Goal: Task Accomplishment & Management: Use online tool/utility

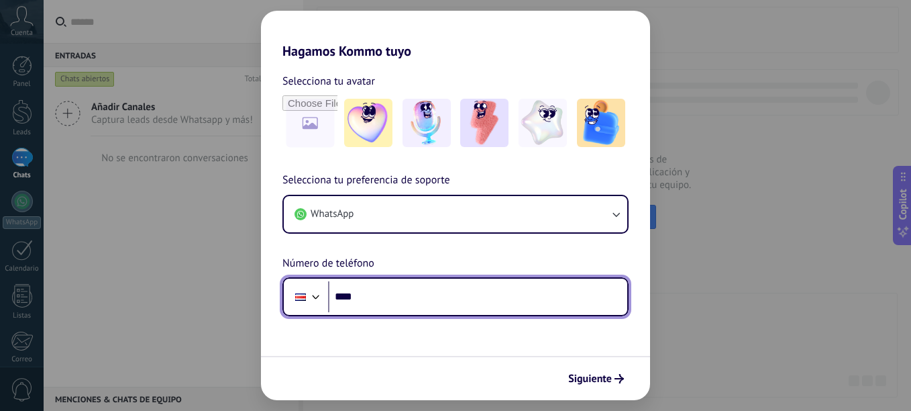
click at [435, 302] on input "****" at bounding box center [477, 296] width 299 height 31
type input "**********"
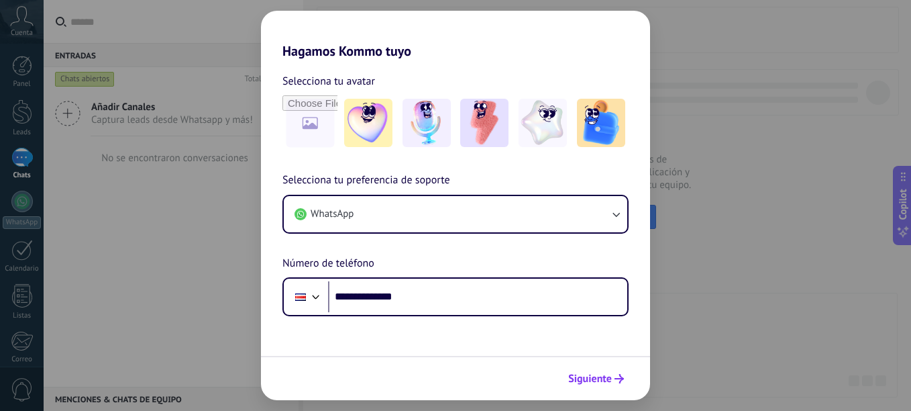
click at [596, 374] on span "Siguiente" at bounding box center [590, 378] width 44 height 9
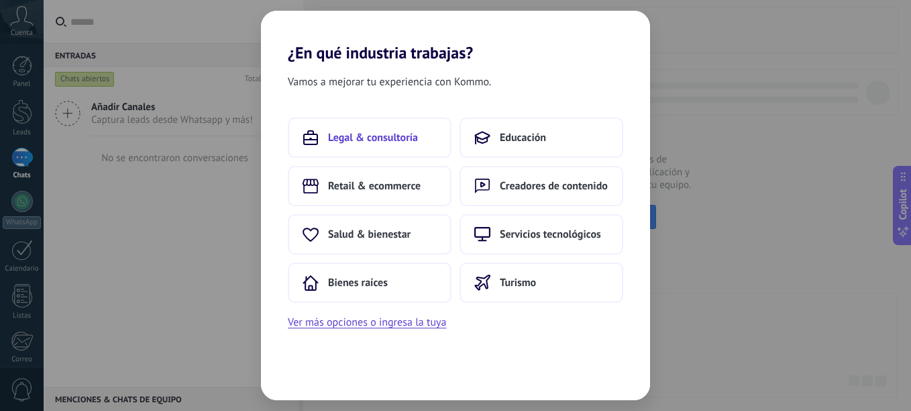
click at [392, 140] on span "Legal & consultoría" at bounding box center [373, 137] width 90 height 13
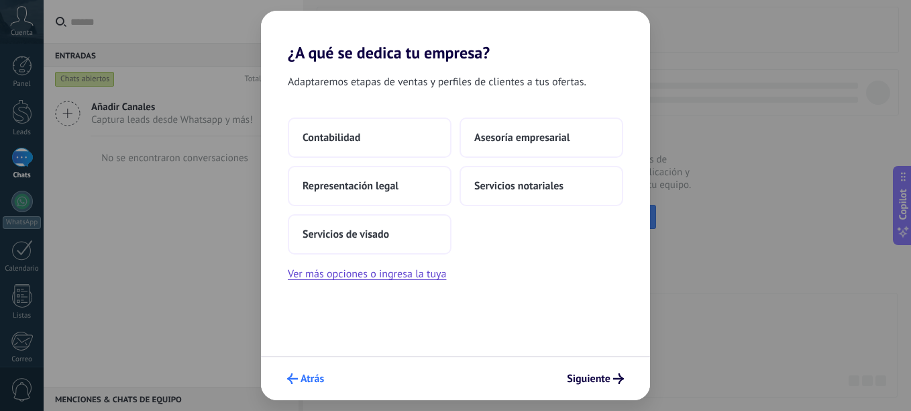
click at [313, 376] on span "Atrás" at bounding box center [312, 378] width 23 height 9
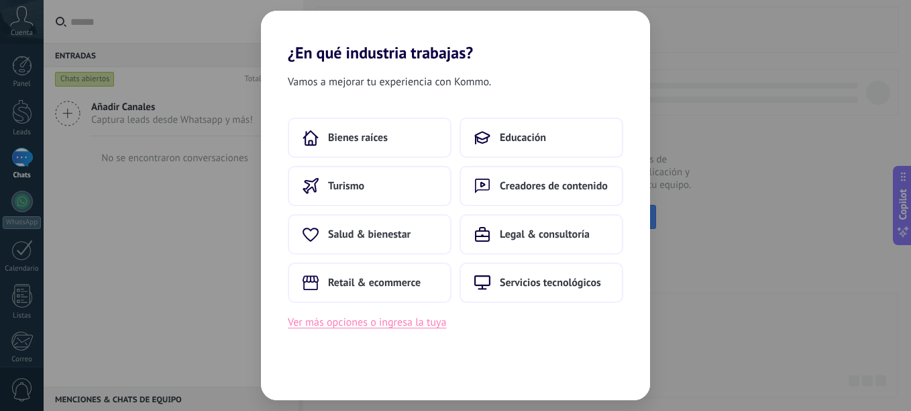
click at [418, 325] on button "Ver más opciones o ingresa la tuya" at bounding box center [367, 321] width 158 height 17
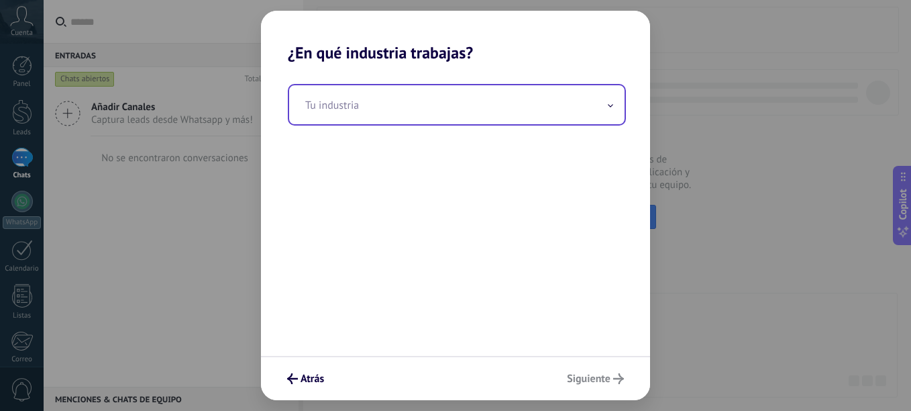
click at [340, 103] on input "text" at bounding box center [456, 104] width 335 height 39
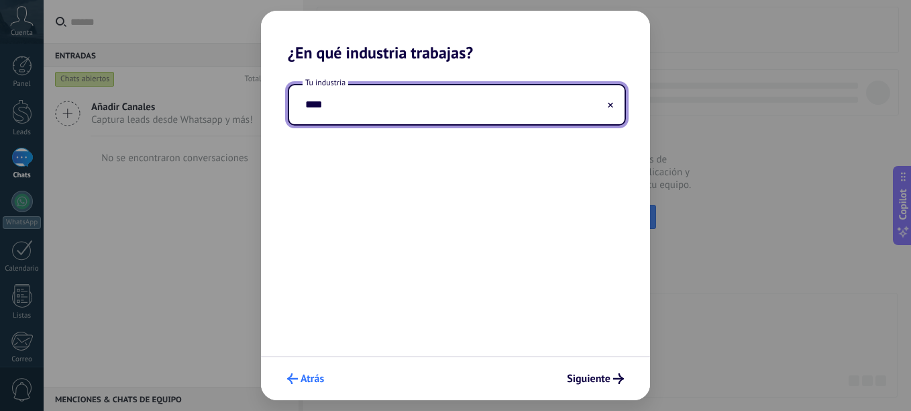
type input "****"
click at [320, 382] on span "Atrás" at bounding box center [312, 378] width 23 height 9
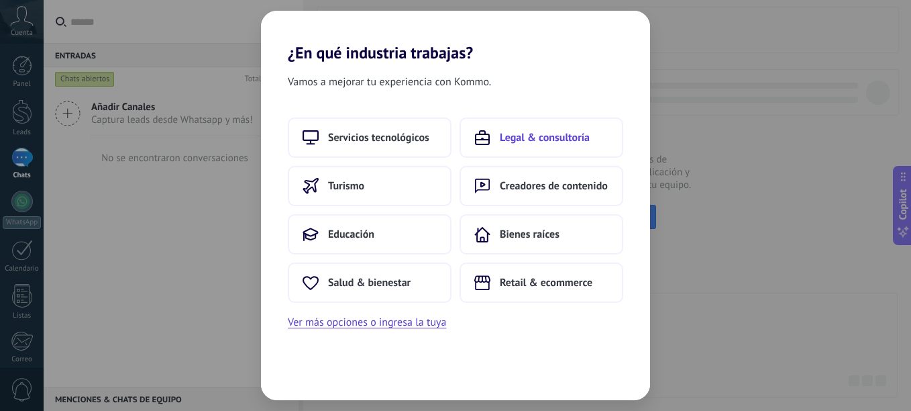
click at [500, 147] on button "Legal & consultoría" at bounding box center [541, 137] width 164 height 40
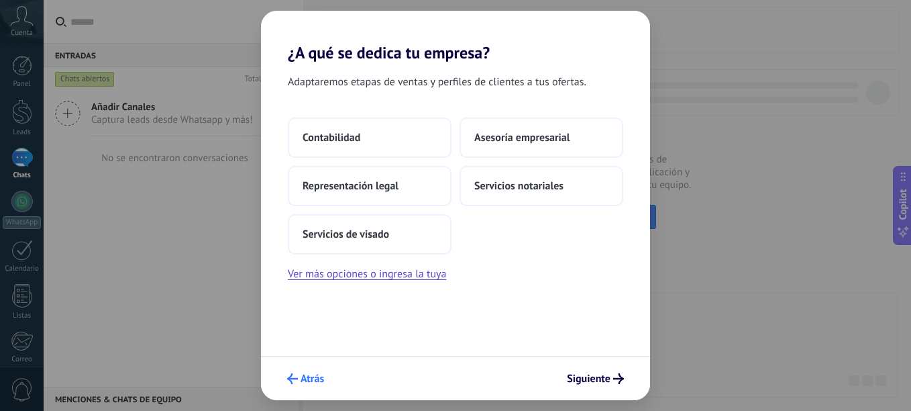
click at [321, 375] on span "Atrás" at bounding box center [312, 378] width 23 height 9
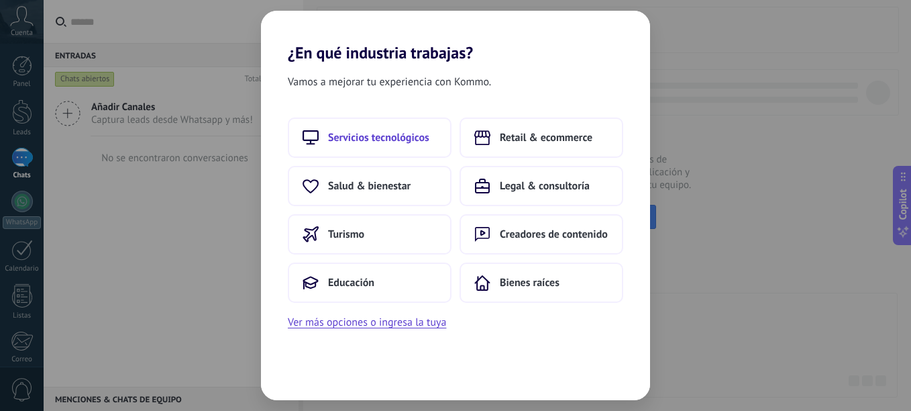
click at [414, 133] on span "Servicios tecnológicos" at bounding box center [378, 137] width 101 height 13
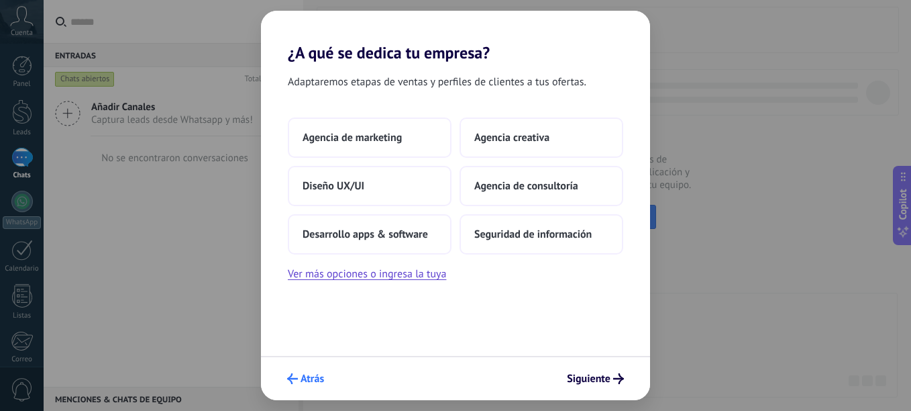
click at [310, 383] on span "Atrás" at bounding box center [312, 378] width 23 height 9
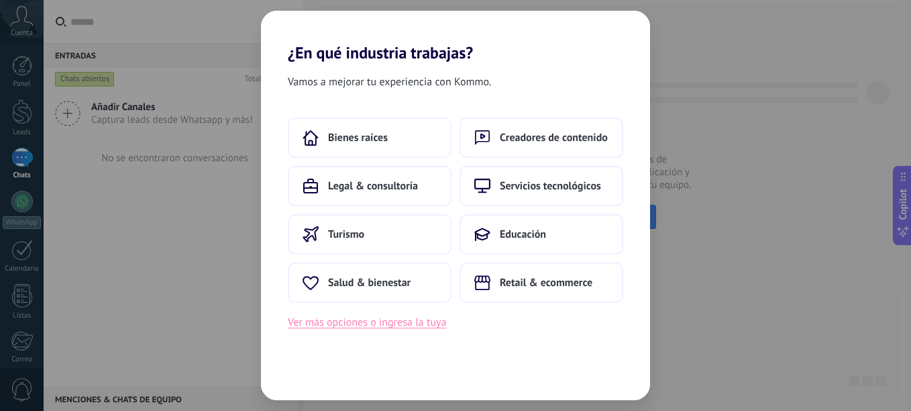
click at [347, 326] on button "Ver más opciones o ingresa la tuya" at bounding box center [367, 321] width 158 height 17
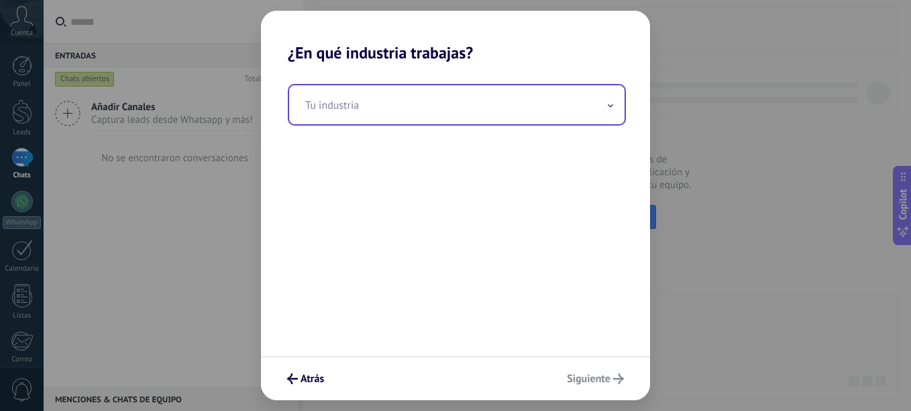
click at [343, 105] on input "text" at bounding box center [456, 104] width 335 height 39
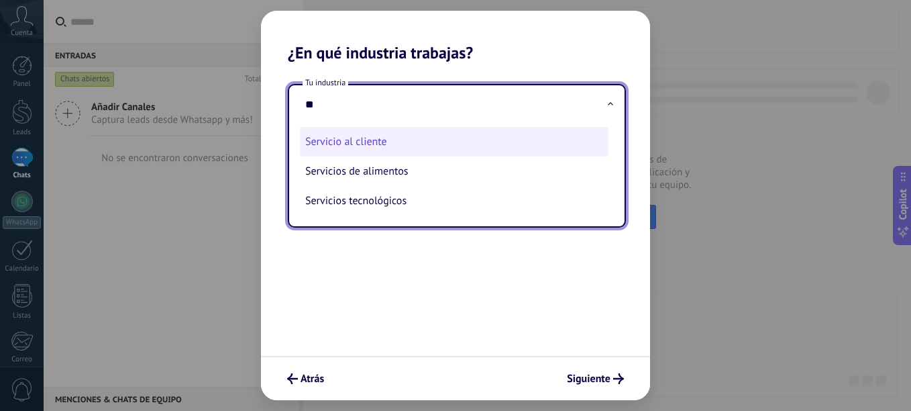
click at [354, 144] on li "Servicio al cliente" at bounding box center [454, 142] width 309 height 30
type input "**********"
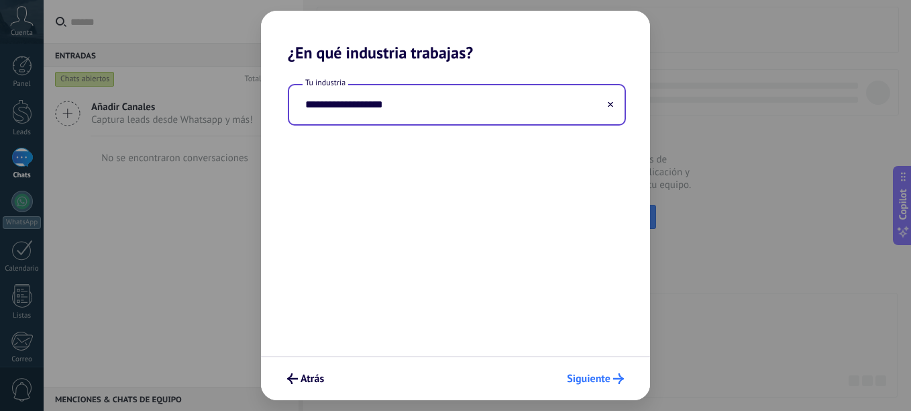
click at [592, 382] on span "Siguiente" at bounding box center [589, 378] width 44 height 9
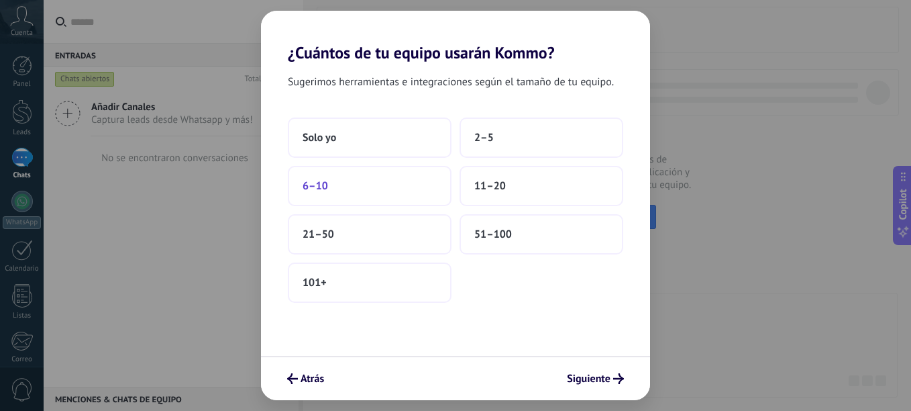
click at [359, 180] on button "6–10" at bounding box center [370, 186] width 164 height 40
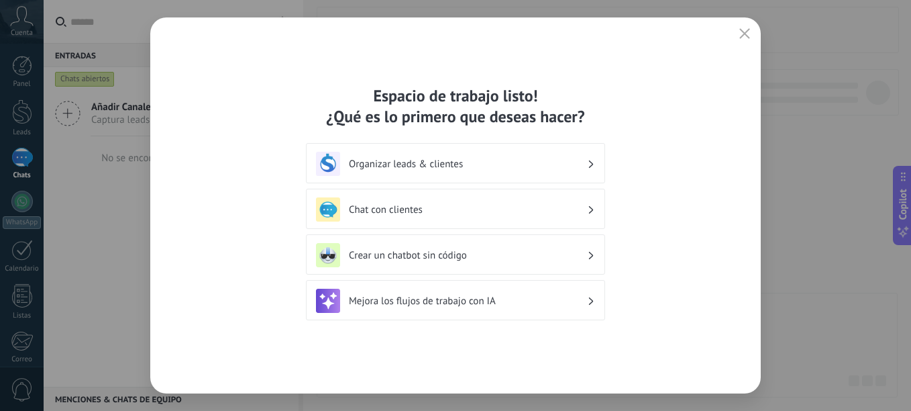
click at [743, 34] on icon "button" at bounding box center [744, 33] width 11 height 11
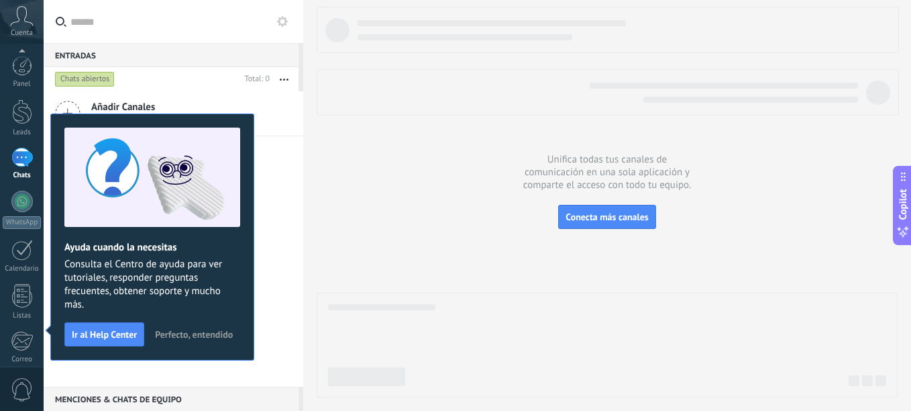
scroll to position [148, 0]
click at [202, 334] on span "Perfecto, entendido" at bounding box center [194, 333] width 78 height 9
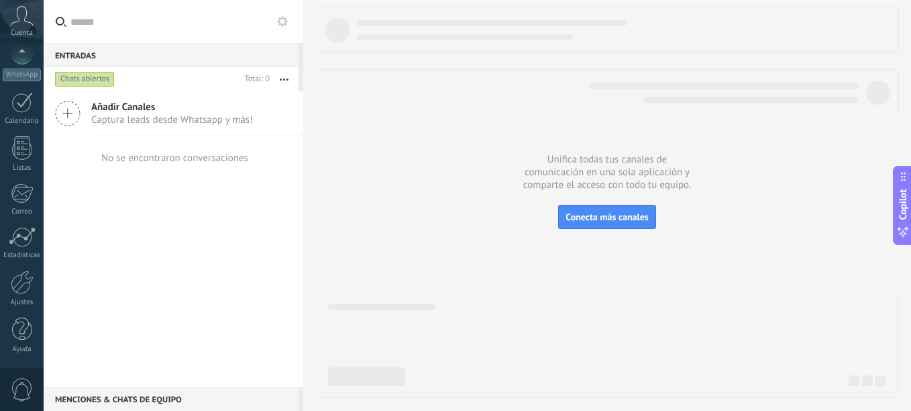
click at [402, 298] on div at bounding box center [607, 344] width 581 height 105
click at [415, 227] on div at bounding box center [607, 202] width 581 height 390
click at [30, 233] on div at bounding box center [22, 237] width 27 height 20
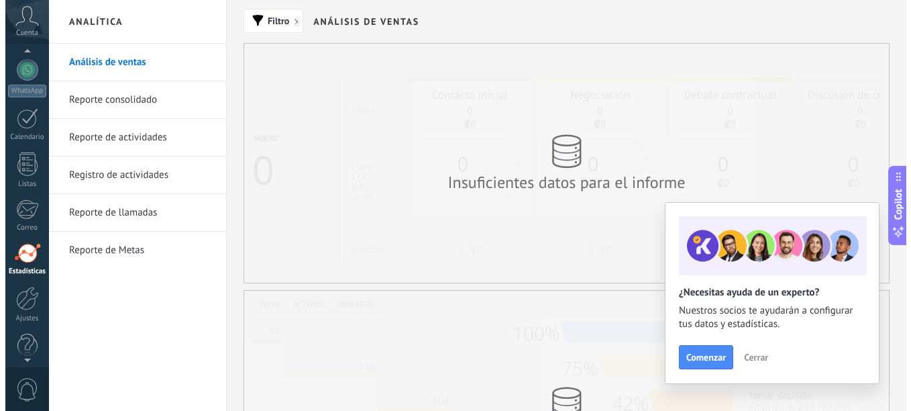
scroll to position [93, 0]
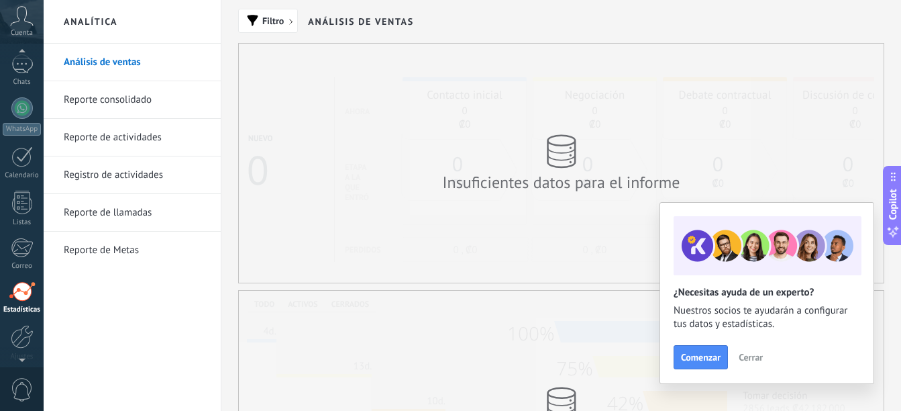
click at [26, 25] on icon at bounding box center [21, 16] width 23 height 20
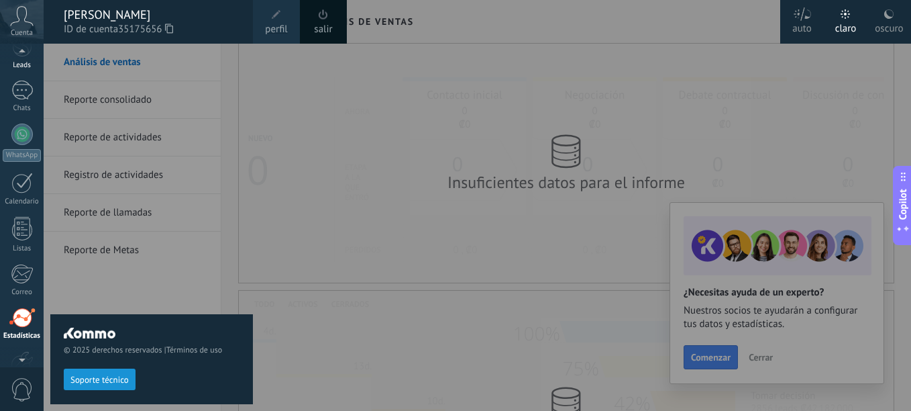
scroll to position [65, 0]
click at [25, 93] on div at bounding box center [21, 92] width 21 height 19
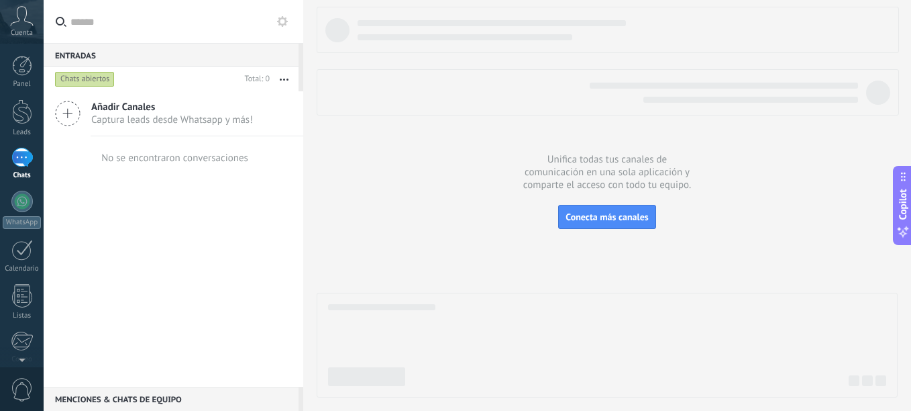
click at [193, 119] on span "Captura leads desde Whatsapp y más!" at bounding box center [172, 119] width 162 height 13
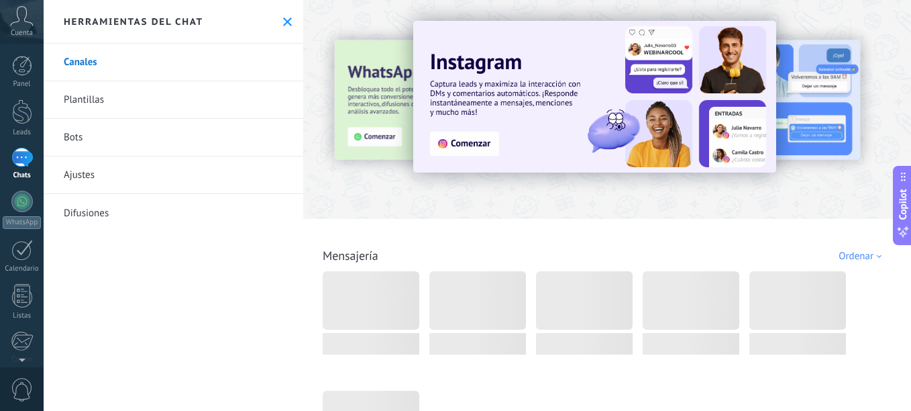
click at [100, 101] on link "Plantillas" at bounding box center [174, 100] width 260 height 38
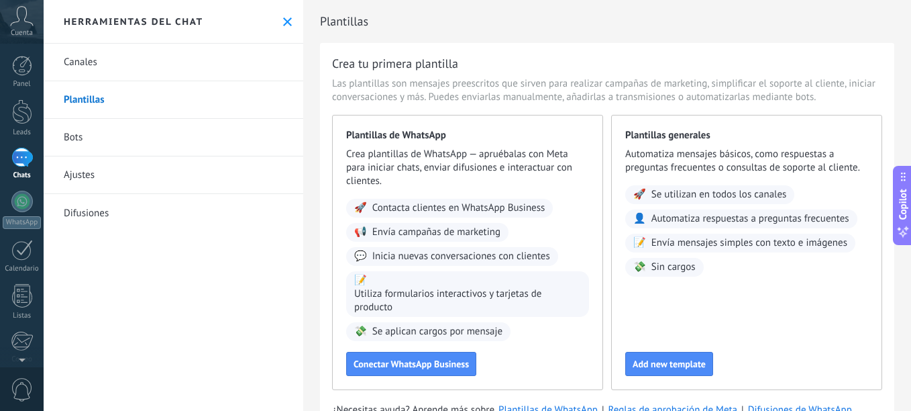
click at [99, 138] on link "Bots" at bounding box center [174, 138] width 260 height 38
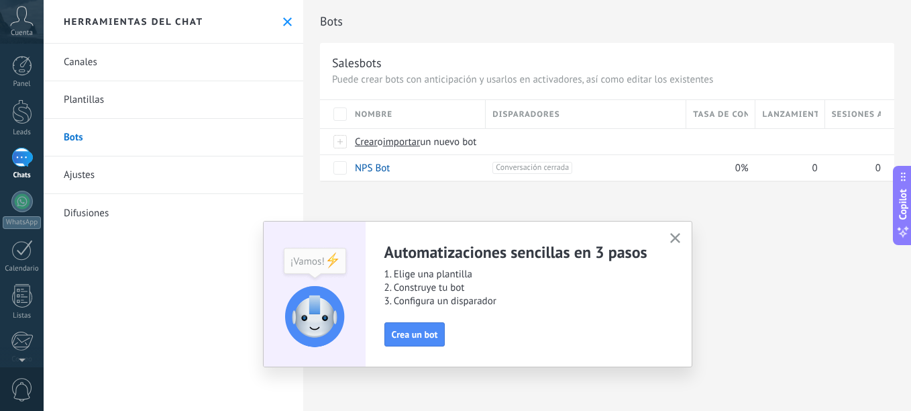
click at [96, 178] on link "Ajustes" at bounding box center [174, 175] width 260 height 38
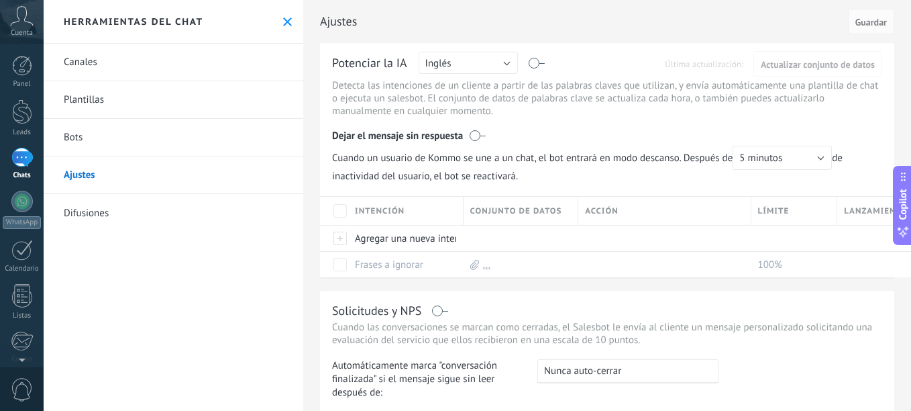
click at [101, 204] on link "Difusiones" at bounding box center [174, 213] width 260 height 38
